Goal: Communication & Community: Answer question/provide support

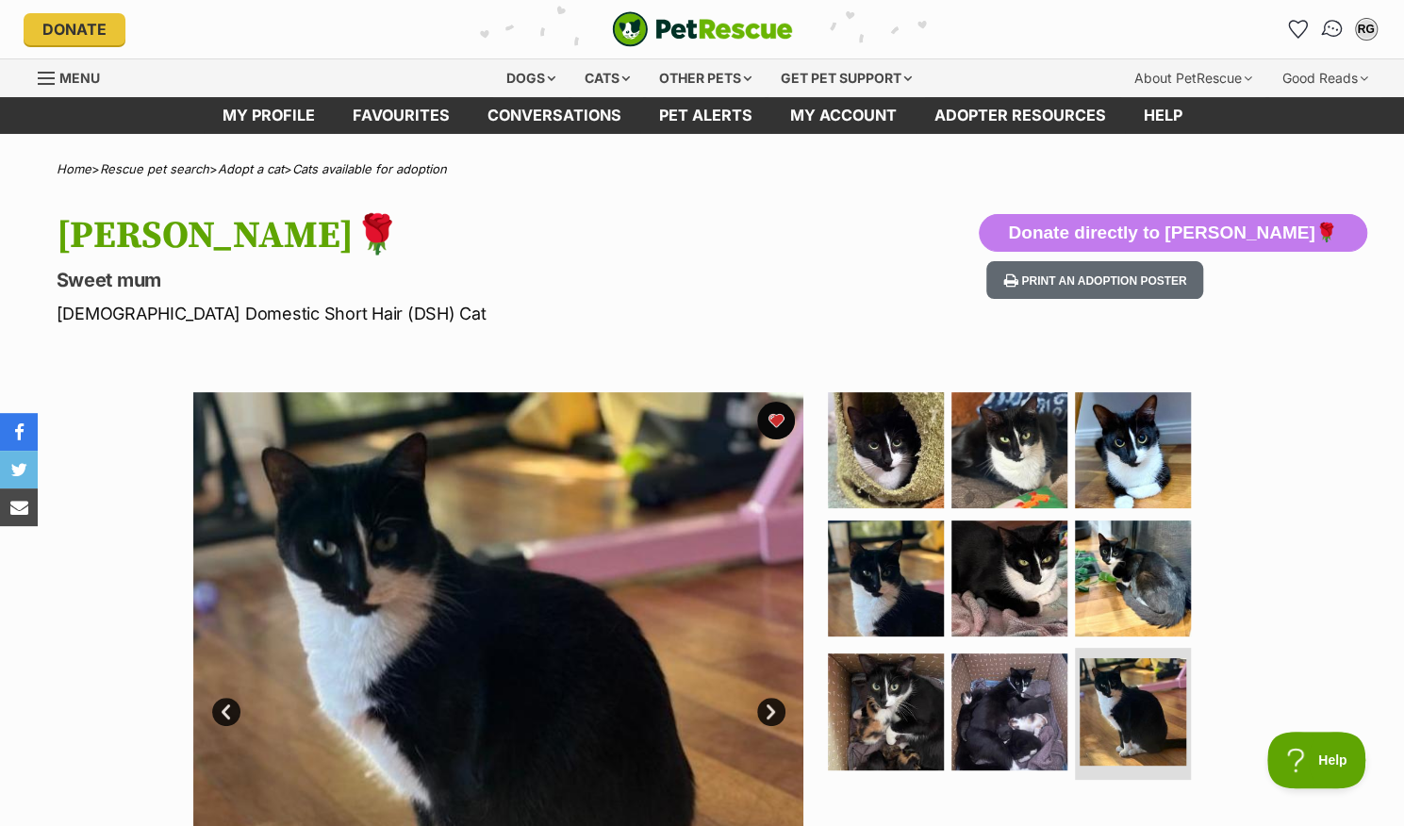
click at [1331, 25] on img "Conversations" at bounding box center [1331, 29] width 25 height 25
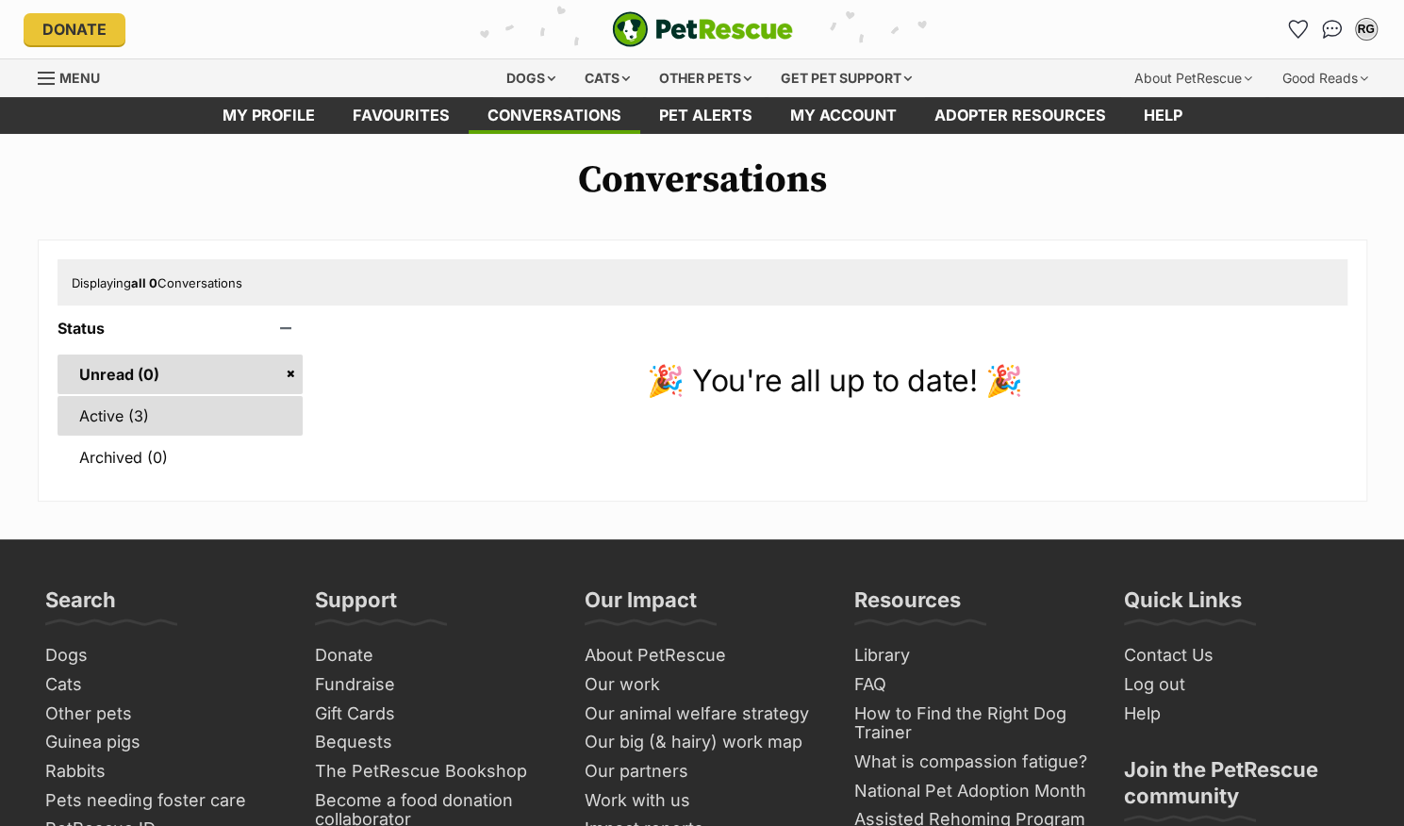
click at [113, 409] on link "Active (3)" at bounding box center [181, 416] width 246 height 40
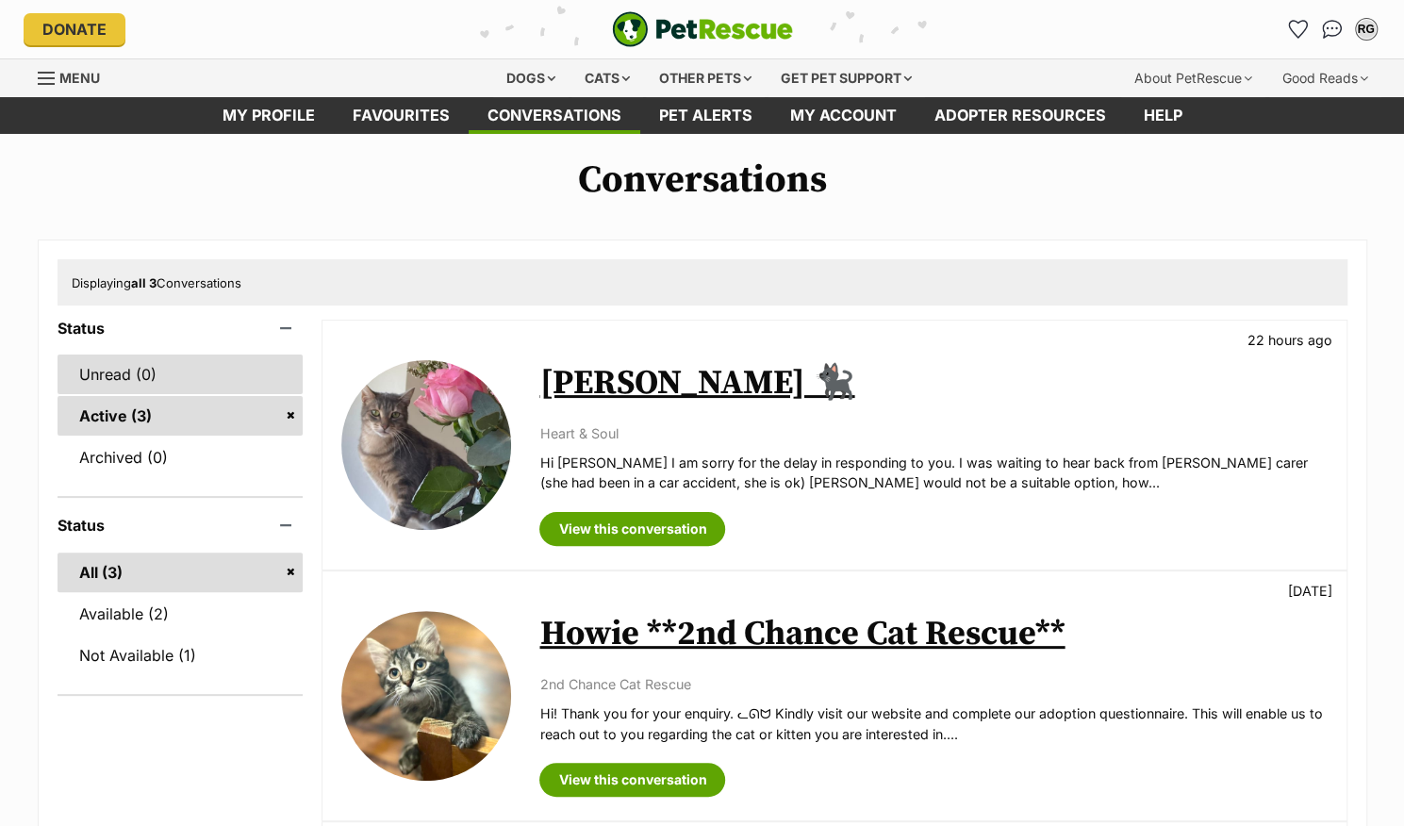
click at [147, 371] on link "Unread (0)" at bounding box center [181, 374] width 246 height 40
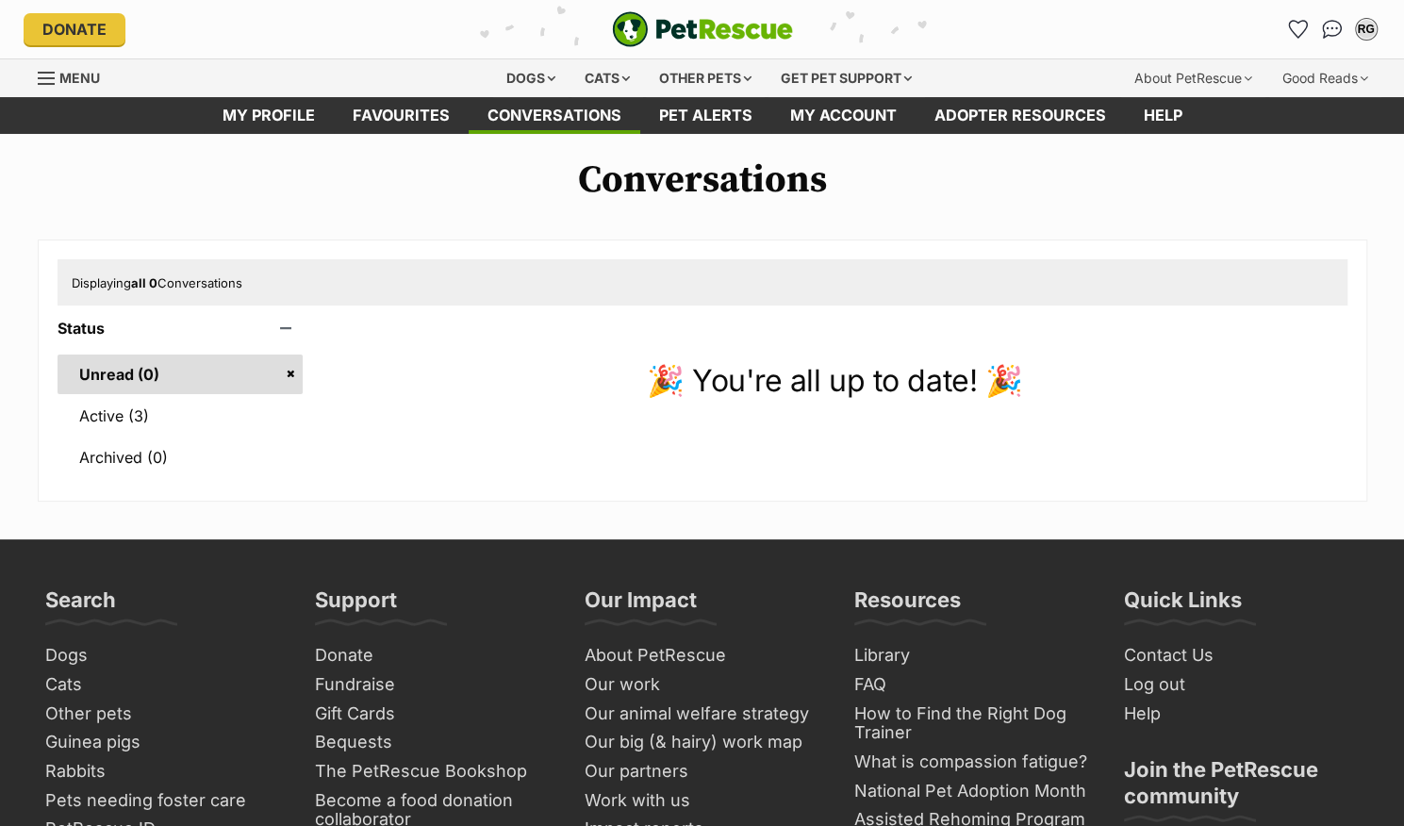
click at [105, 372] on link "Unread (0)" at bounding box center [181, 374] width 246 height 40
click at [101, 414] on link "Active (3)" at bounding box center [181, 416] width 246 height 40
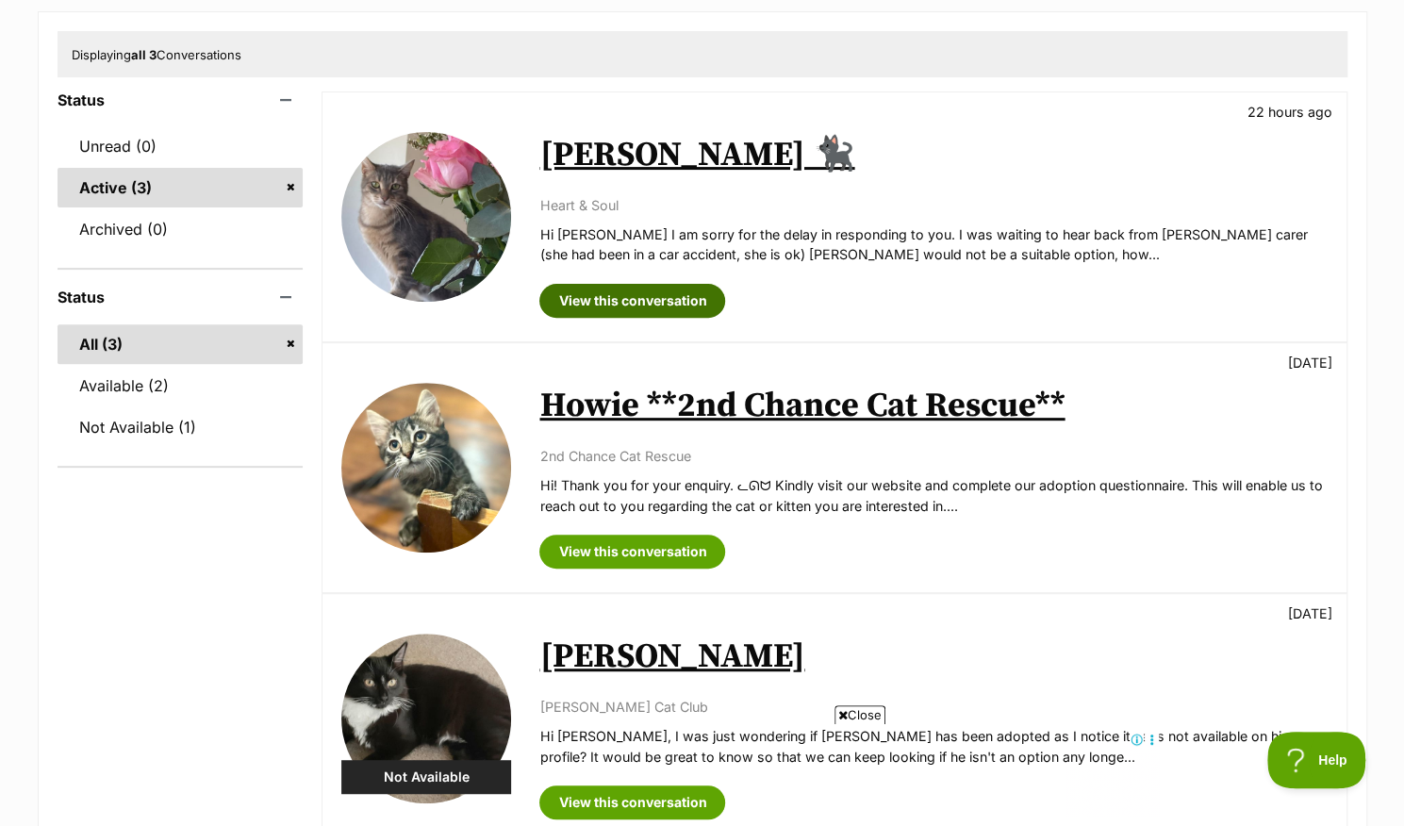
click at [653, 301] on link "View this conversation" at bounding box center [632, 301] width 186 height 34
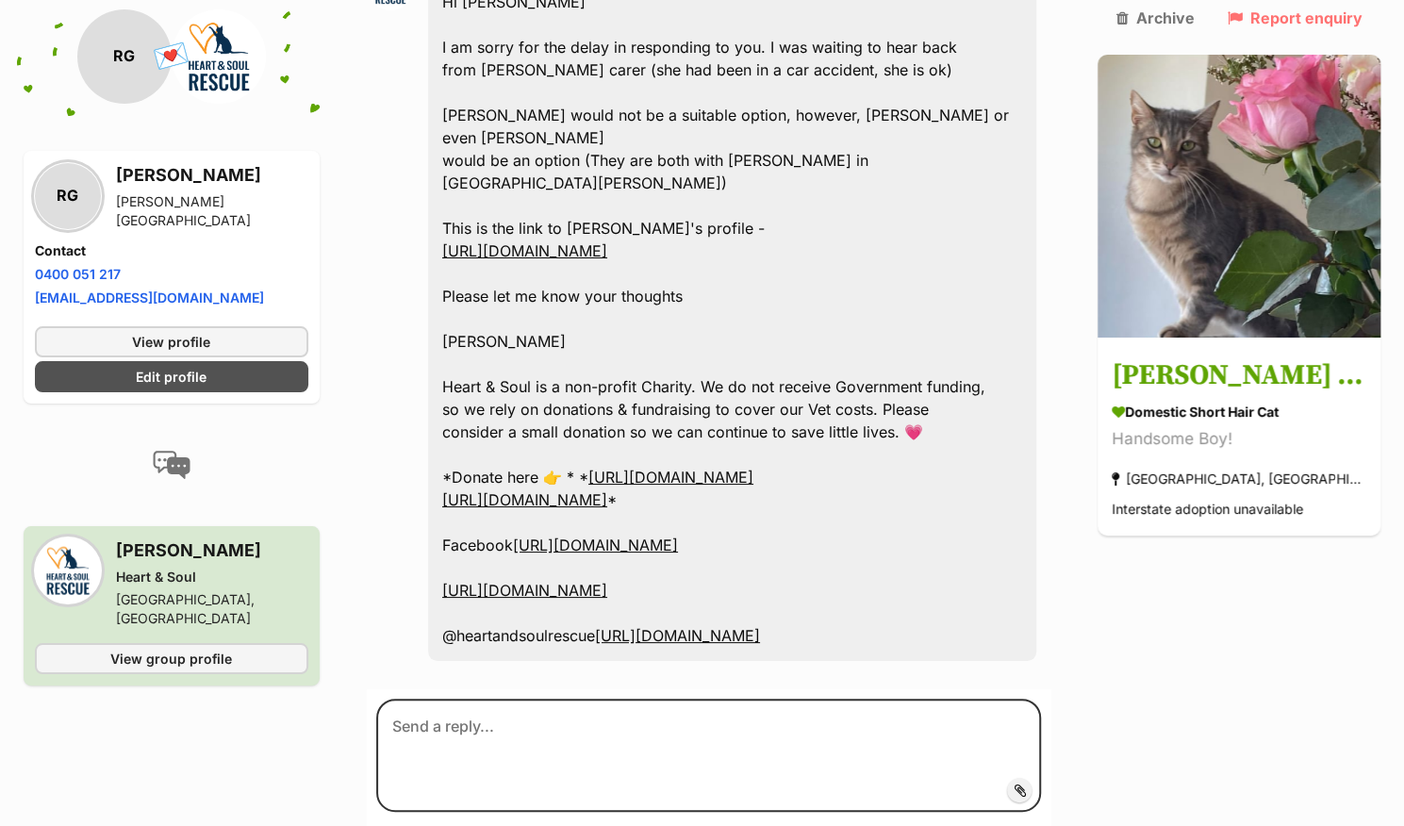
scroll to position [4058, 0]
